Goal: Navigation & Orientation: Find specific page/section

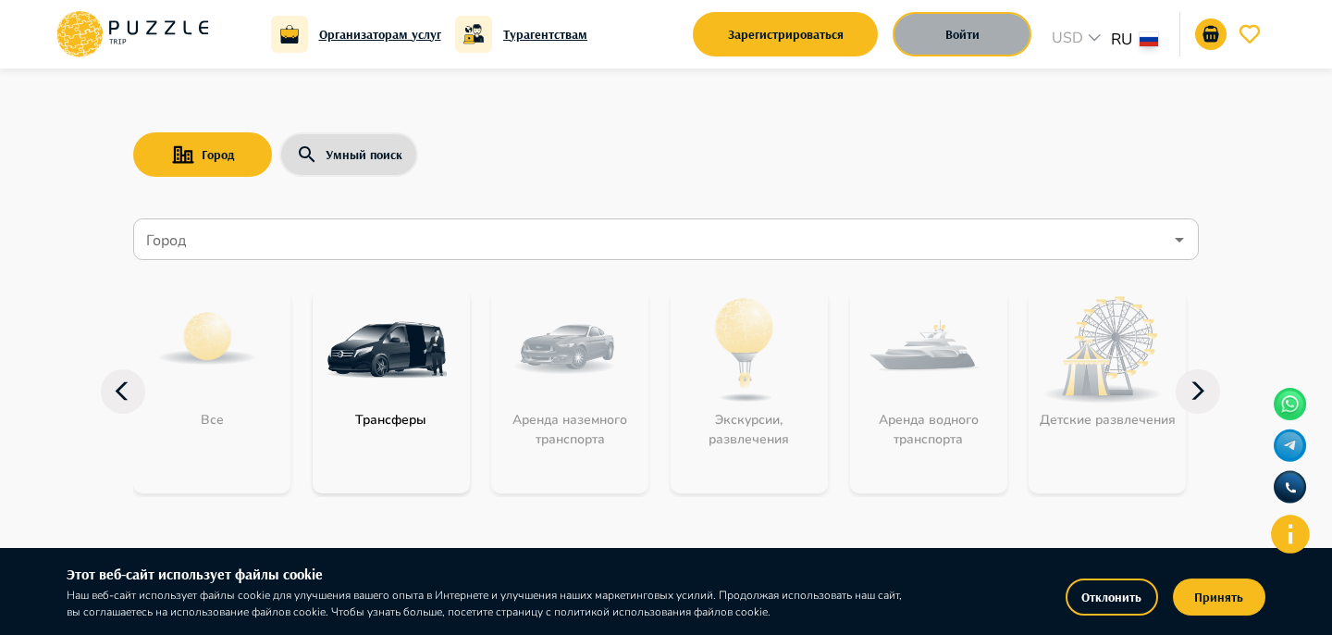
click at [971, 41] on button "Войти" at bounding box center [962, 34] width 139 height 44
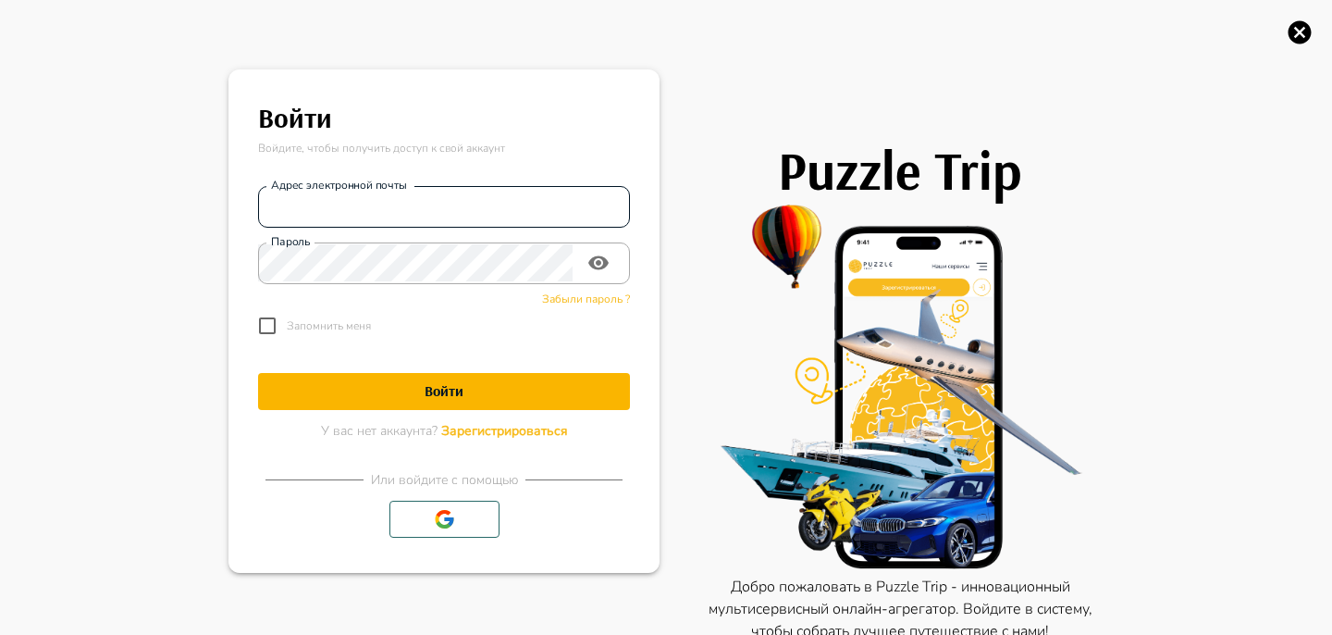
click at [332, 207] on input "Адрес электронной почты" at bounding box center [444, 206] width 372 height 37
type input "**********"
click at [408, 203] on input "**********" at bounding box center [444, 206] width 372 height 37
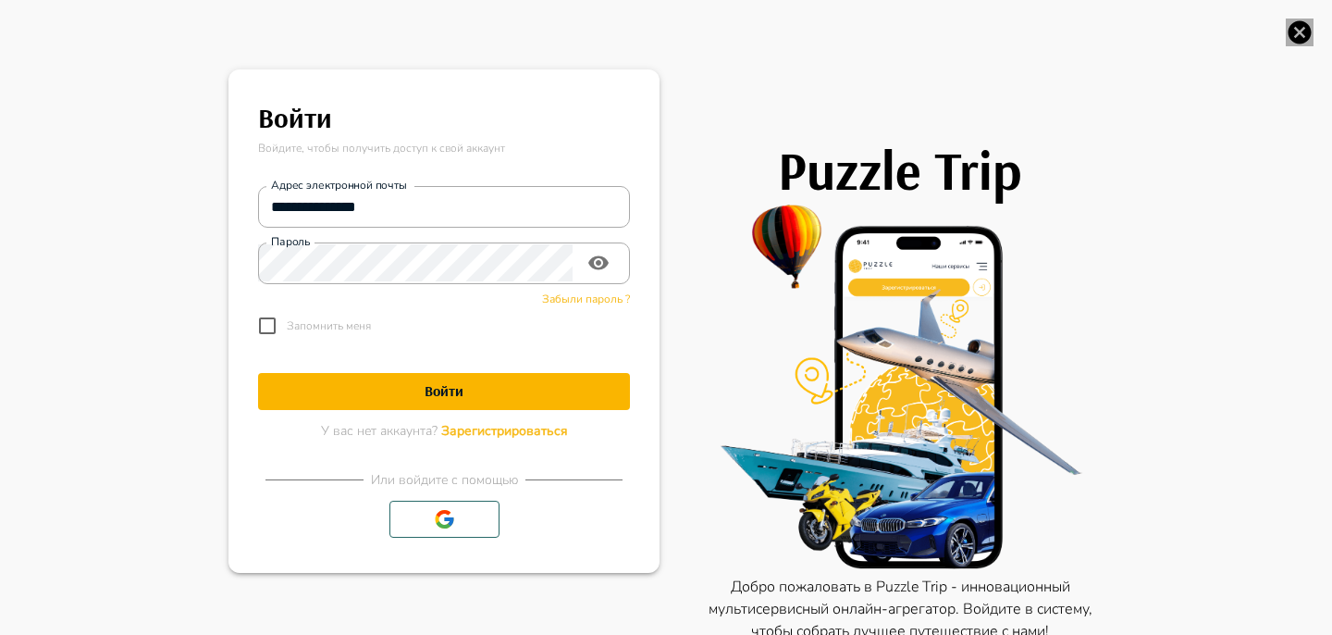
click at [1300, 22] on icon "button" at bounding box center [1300, 32] width 23 height 23
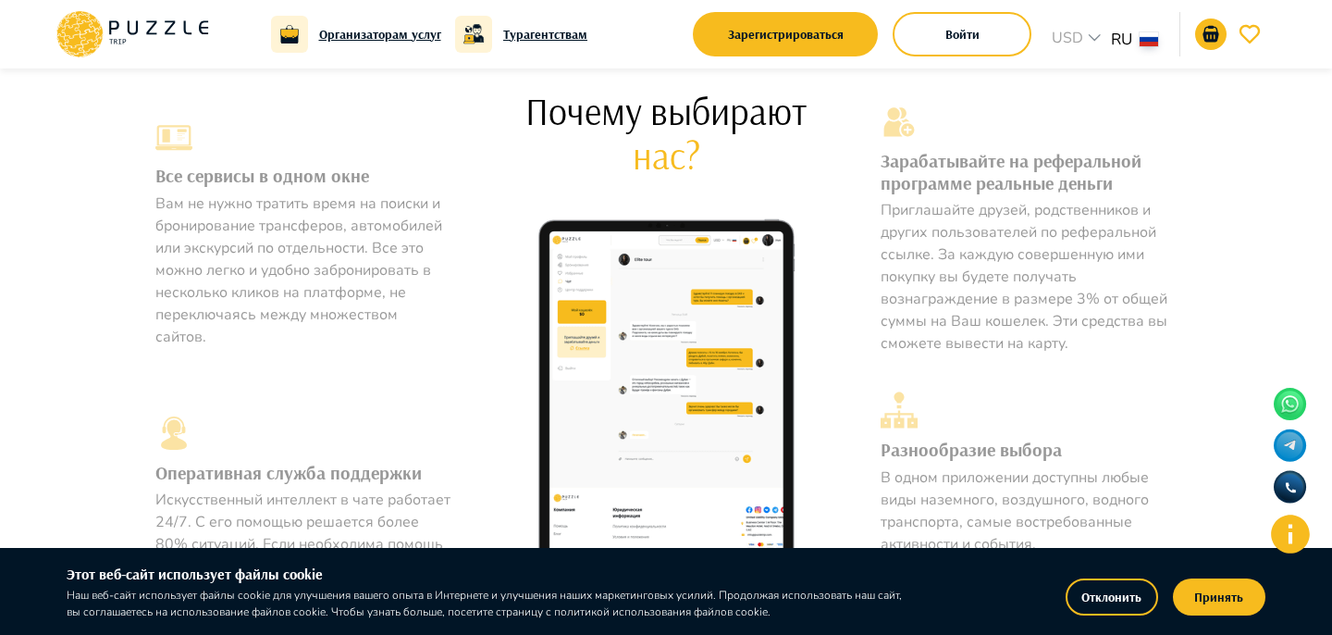
scroll to position [967, 0]
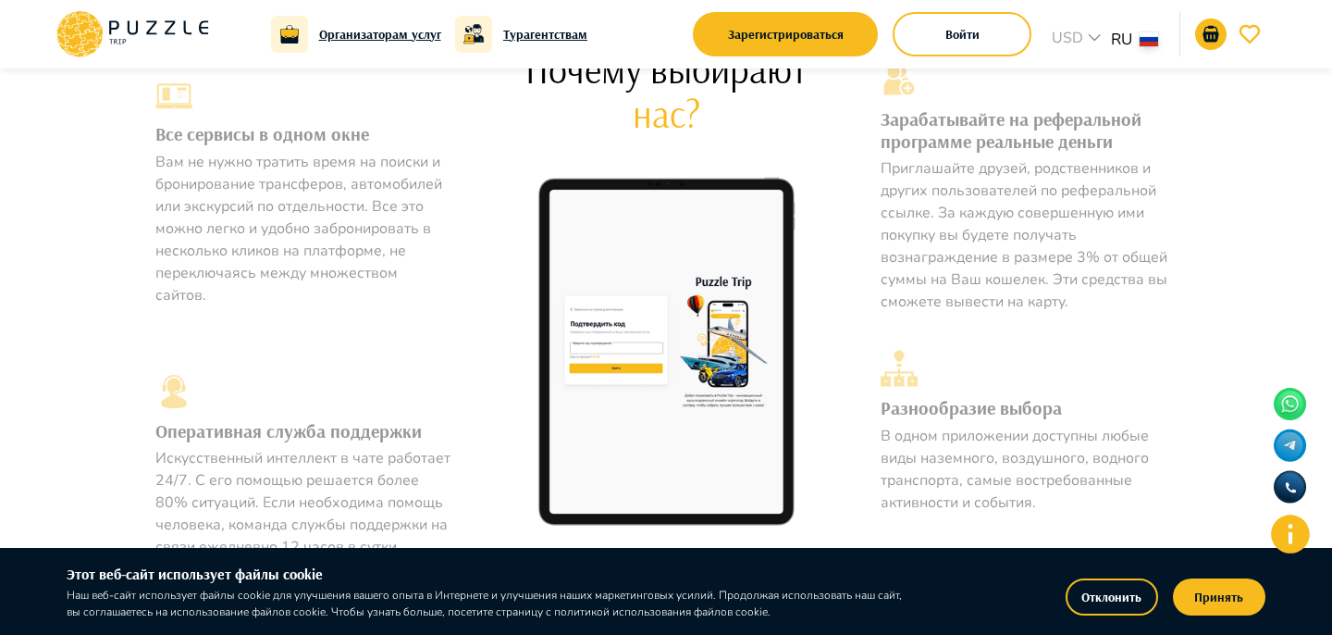
click at [1239, 604] on button "Принять" at bounding box center [1219, 596] width 92 height 37
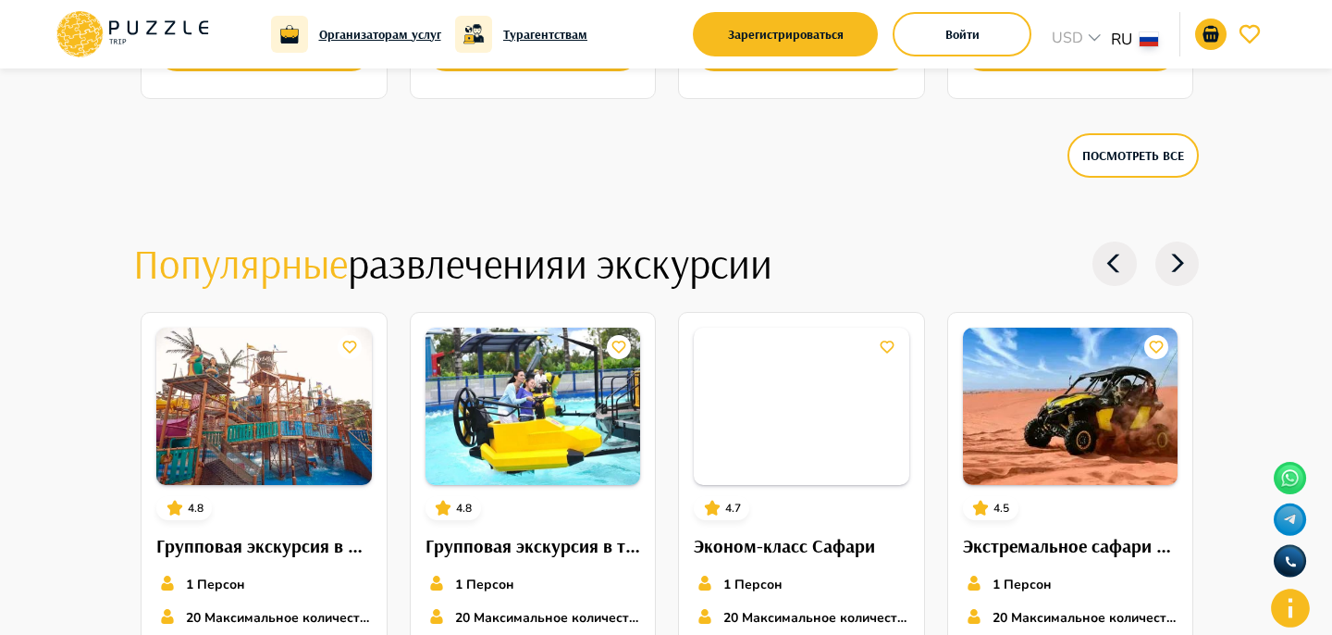
scroll to position [3360, 0]
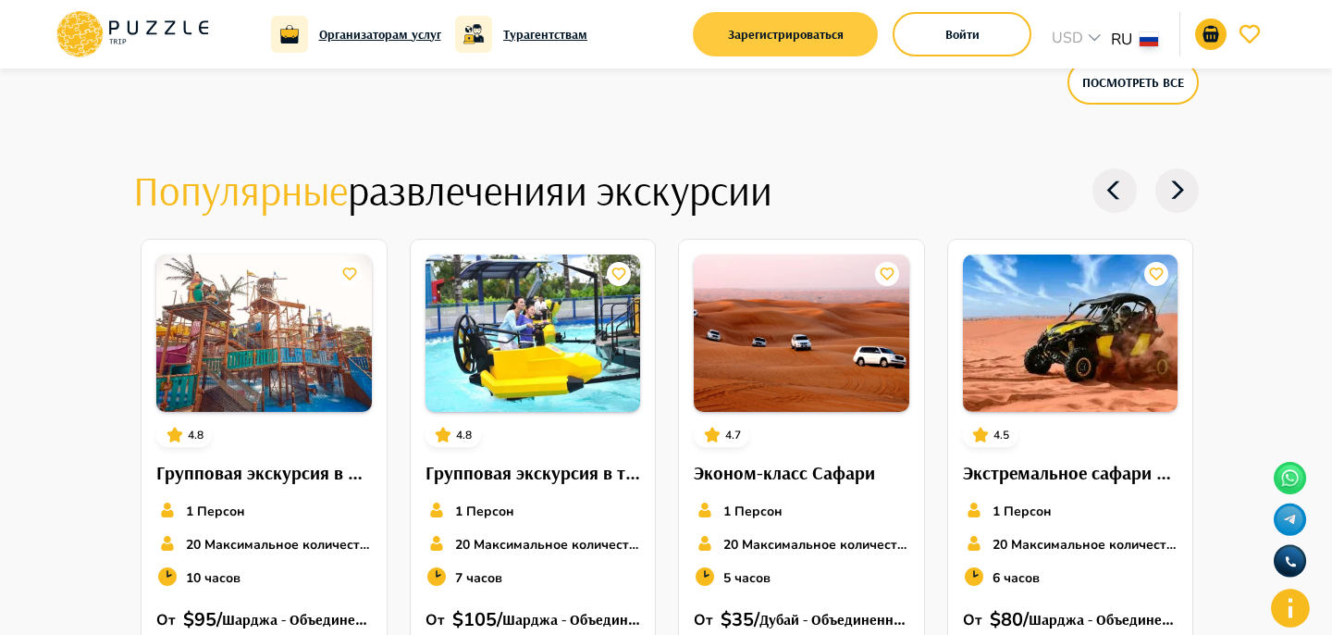
click at [839, 43] on button "Зарегистрироваться" at bounding box center [785, 34] width 185 height 44
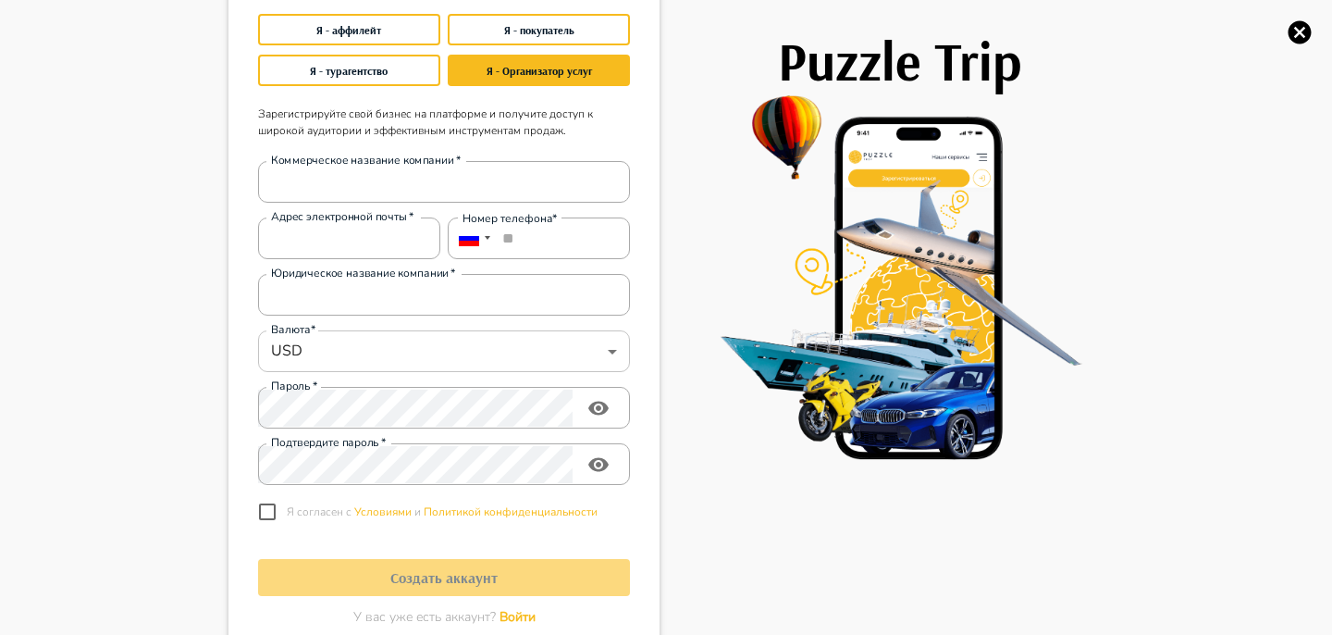
scroll to position [136, 0]
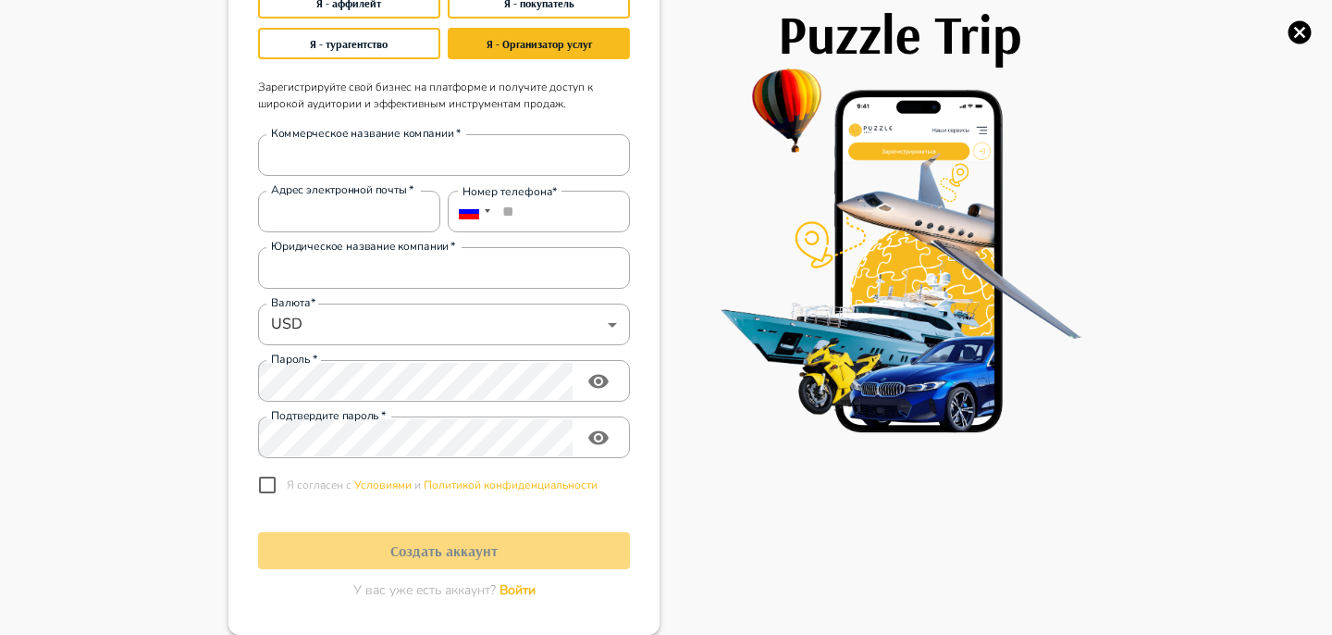
click at [504, 583] on span "Войти" at bounding box center [517, 590] width 36 height 18
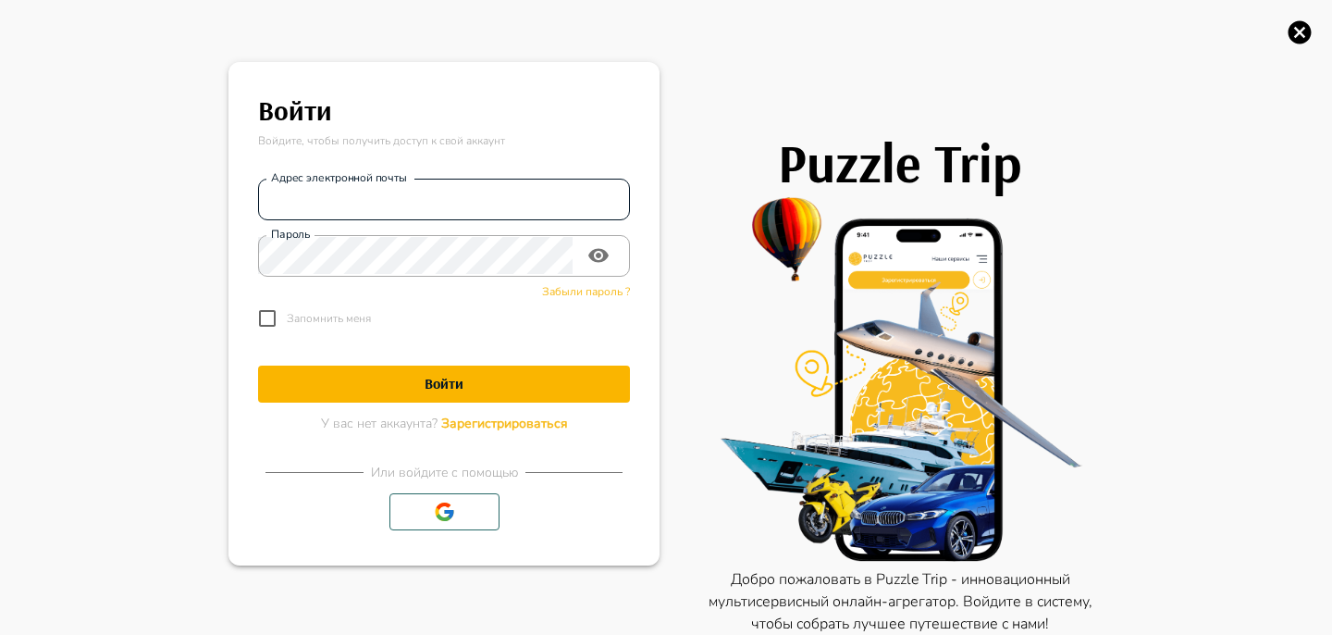
scroll to position [6, 0]
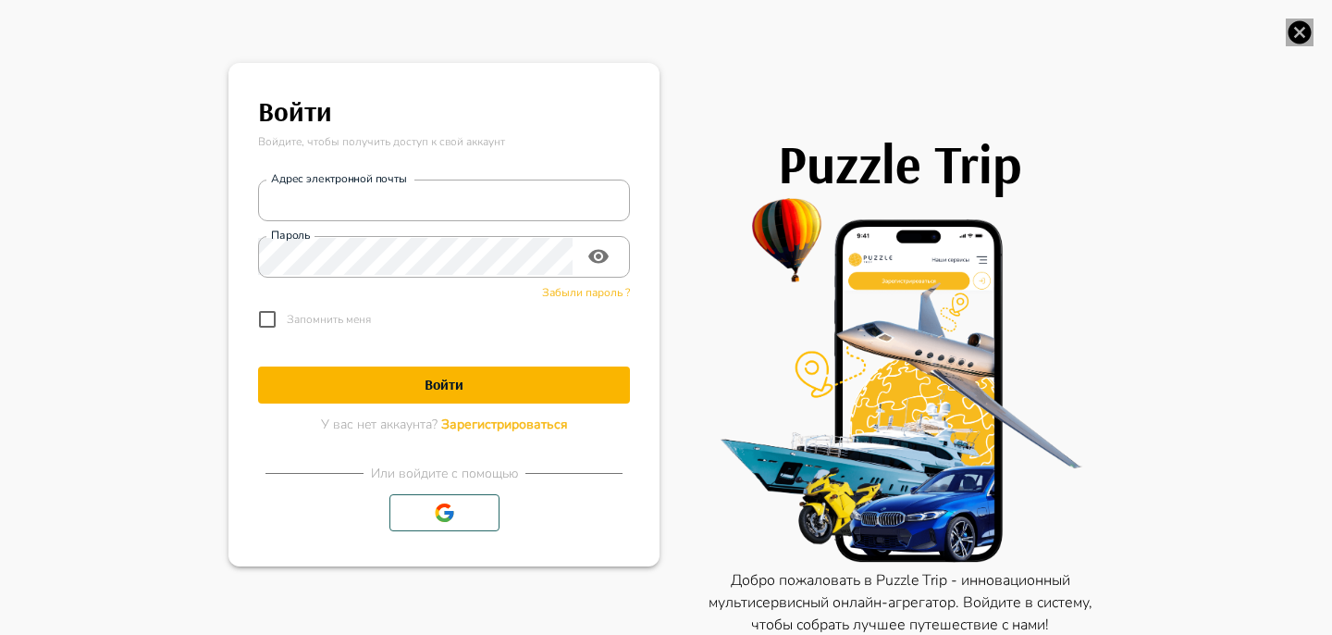
click at [1294, 28] on icon "button" at bounding box center [1300, 32] width 28 height 28
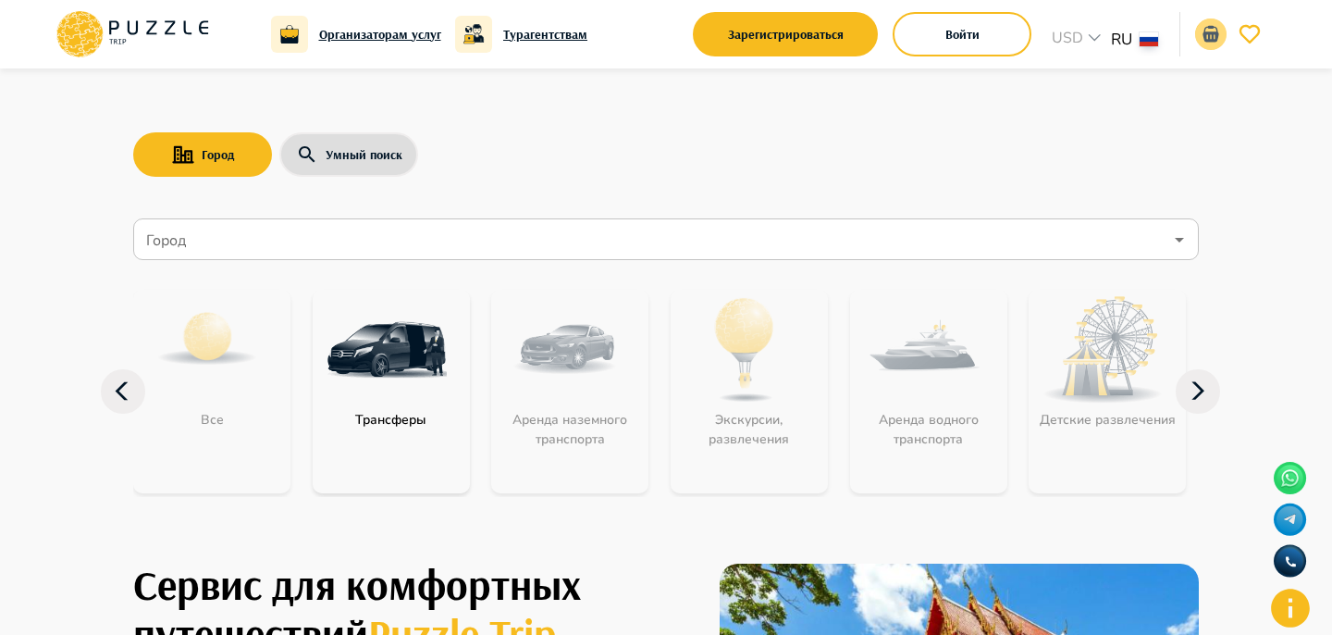
click at [1215, 20] on button "go-to-basket-submit-button" at bounding box center [1210, 33] width 31 height 31
